Goal: Check status: Check status

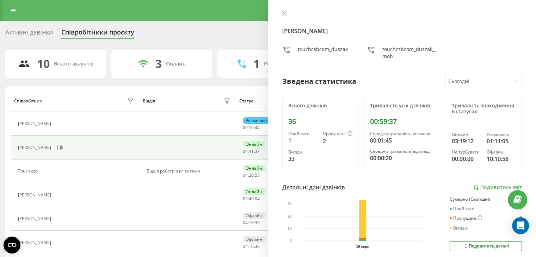
click at [63, 198] on button at bounding box center [59, 196] width 8 height 10
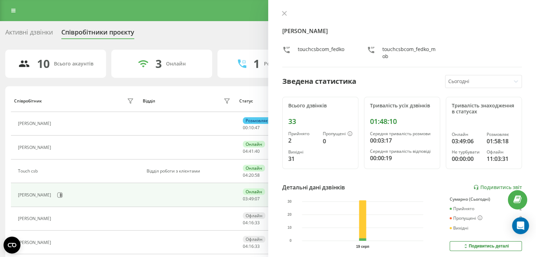
click at [500, 85] on div at bounding box center [478, 82] width 60 height 8
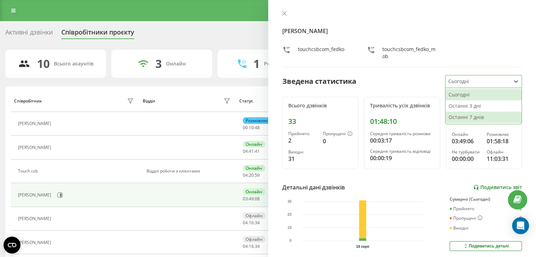
click at [491, 185] on link "Подивитись звіт" at bounding box center [497, 188] width 49 height 6
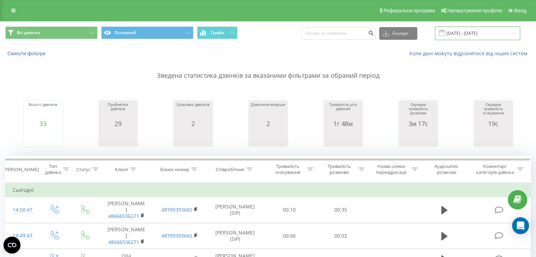
click at [492, 33] on input "19.08.2025 - 19.08.2025" at bounding box center [477, 33] width 85 height 14
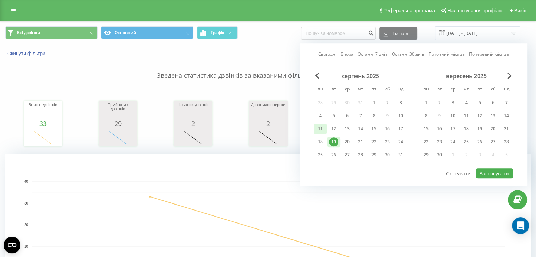
click at [318, 129] on div "11" at bounding box center [320, 128] width 9 height 9
click at [383, 131] on div "16" at bounding box center [387, 128] width 9 height 9
click at [491, 177] on div "Сьогодні Вчора Останні 7 днів Останні 30 днів Поточний місяць Попередній місяць…" at bounding box center [414, 114] width 228 height 142
click at [488, 171] on button "Застосувати" at bounding box center [494, 174] width 37 height 10
type input "11.08.2025 - 16.08.2025"
